Goal: Task Accomplishment & Management: Use online tool/utility

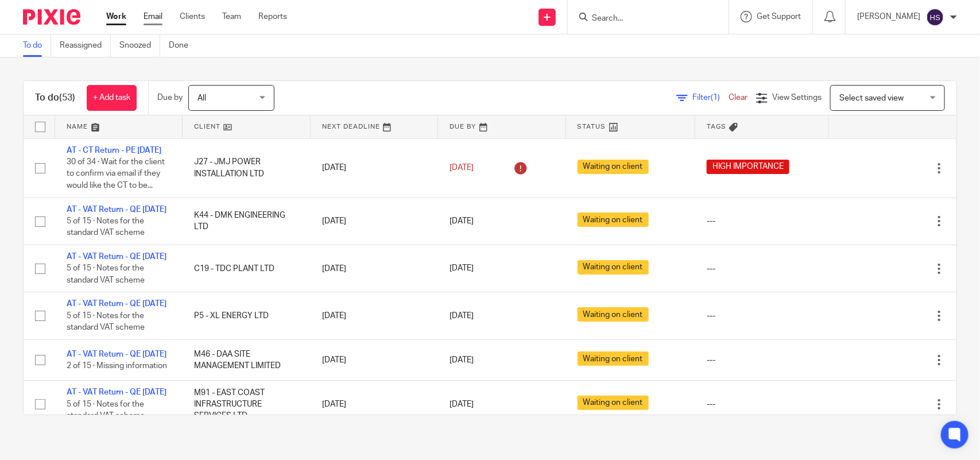
click at [150, 18] on link "Email" at bounding box center [153, 16] width 19 height 11
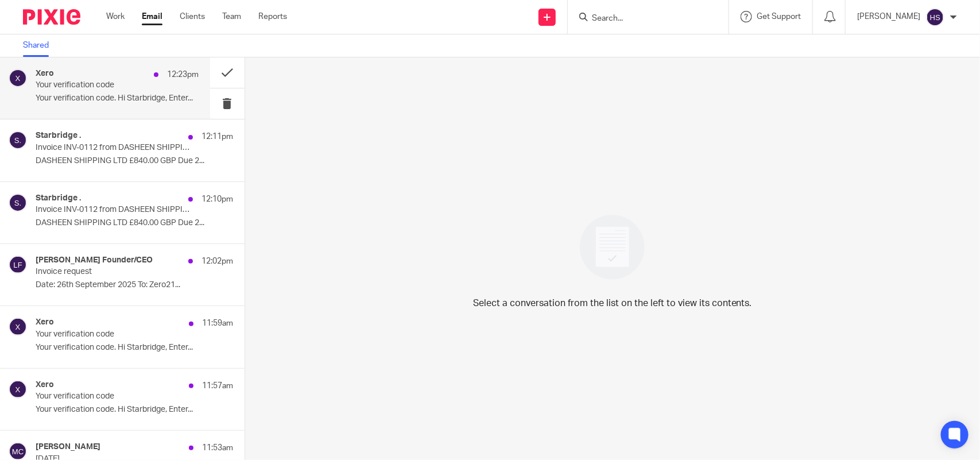
click at [101, 102] on p "Your verification code. Hi Starbridge, Enter..." at bounding box center [117, 99] width 163 height 10
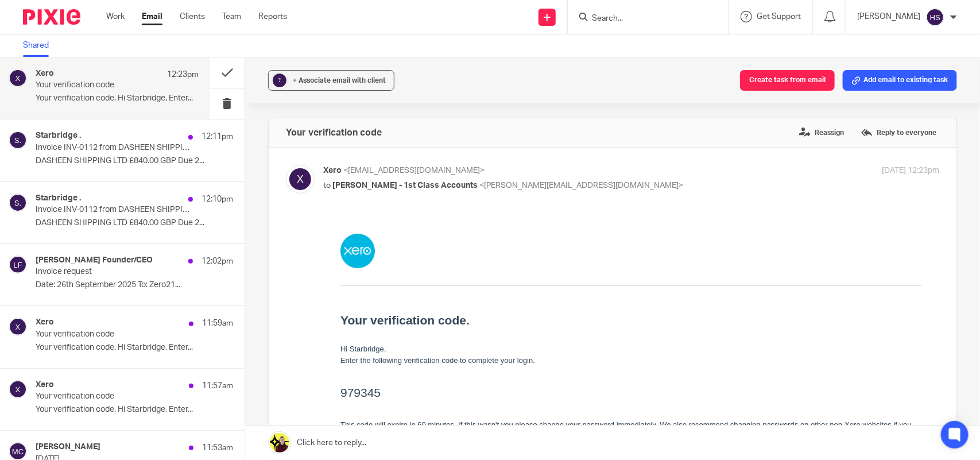
click at [386, 393] on td "Your verification code. Hi Starbridge, Enter the following verification code to…" at bounding box center [631, 369] width 616 height 307
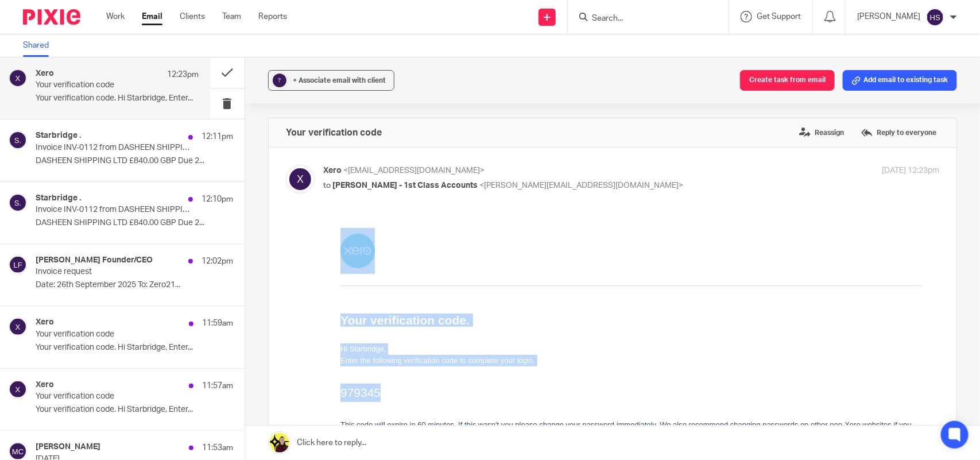
click at [431, 392] on h2 "979345" at bounding box center [631, 392] width 582 height 18
drag, startPoint x: 338, startPoint y: 394, endPoint x: 367, endPoint y: 397, distance: 28.8
click at [367, 397] on td "Your verification code. Hi Starbridge, Enter the following verification code to…" at bounding box center [631, 369] width 616 height 307
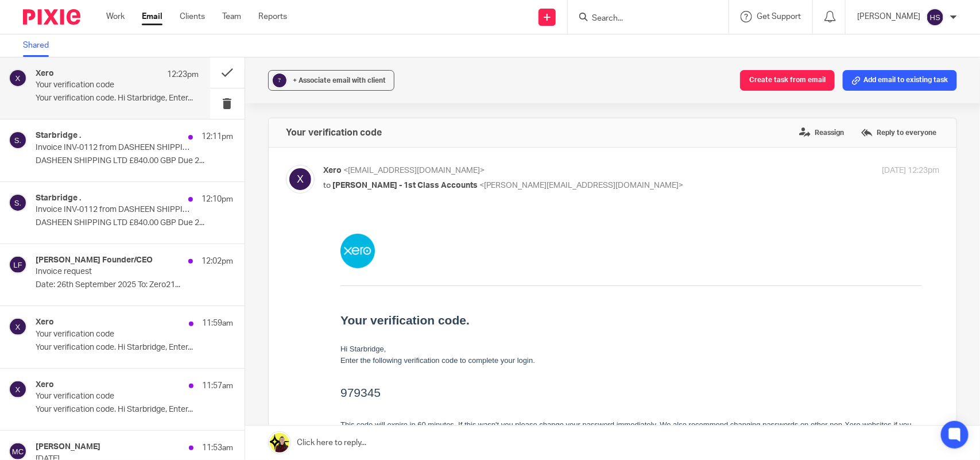
click at [418, 397] on h2 "979345" at bounding box center [631, 392] width 582 height 18
drag, startPoint x: 345, startPoint y: 392, endPoint x: 384, endPoint y: 396, distance: 39.2
click at [384, 396] on h2 "979345" at bounding box center [631, 392] width 582 height 18
click at [406, 402] on td "Your verification code. Hi Starbridge, Enter the following verification code to…" at bounding box center [631, 375] width 582 height 180
drag, startPoint x: 343, startPoint y: 389, endPoint x: 383, endPoint y: 394, distance: 40.5
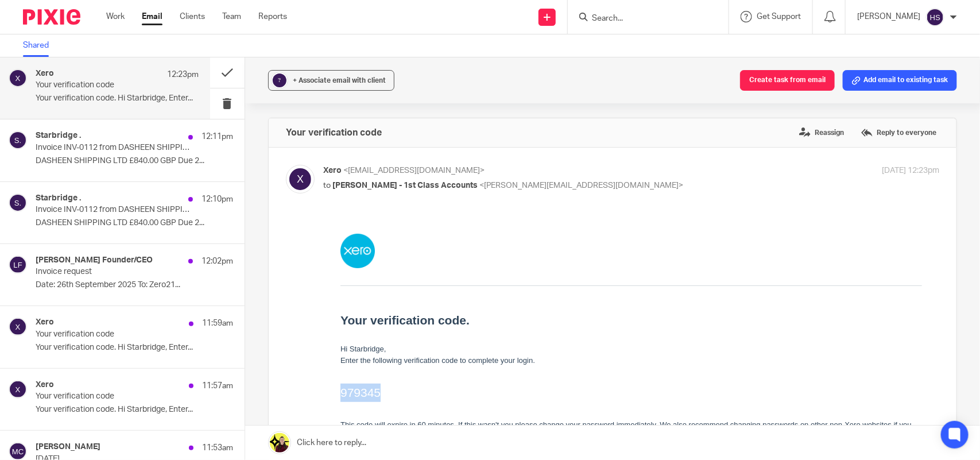
click at [383, 394] on h2 "979345" at bounding box center [631, 392] width 582 height 18
copy h2 "979345"
click at [110, 16] on link "Work" at bounding box center [115, 16] width 18 height 11
